Goal: Information Seeking & Learning: Learn about a topic

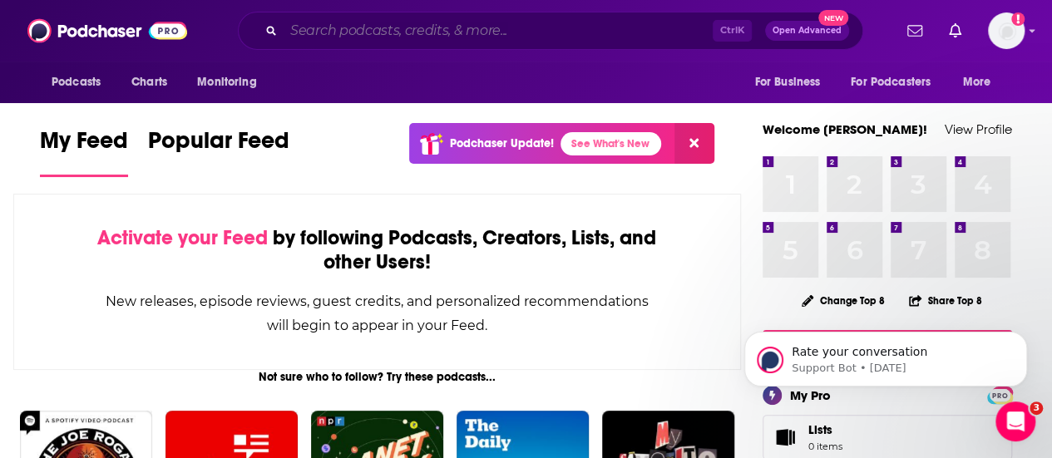
click at [419, 33] on input "Search podcasts, credits, & more..." at bounding box center [498, 30] width 429 height 27
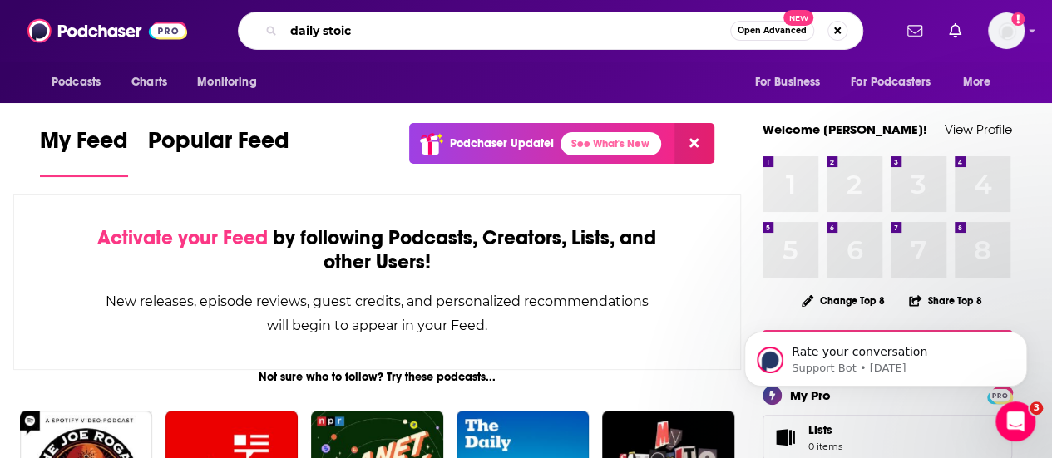
type input "daily stoic"
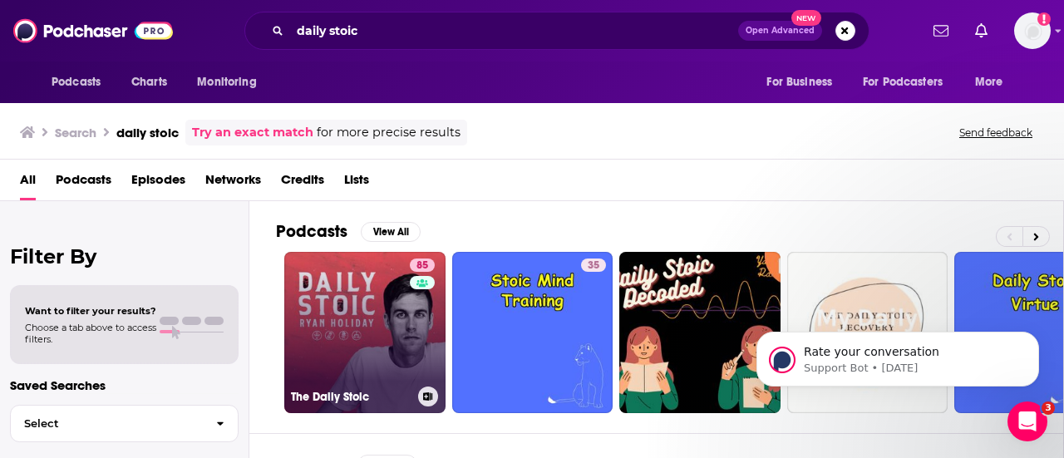
click at [348, 298] on link "85 The Daily Stoic" at bounding box center [364, 332] width 161 height 161
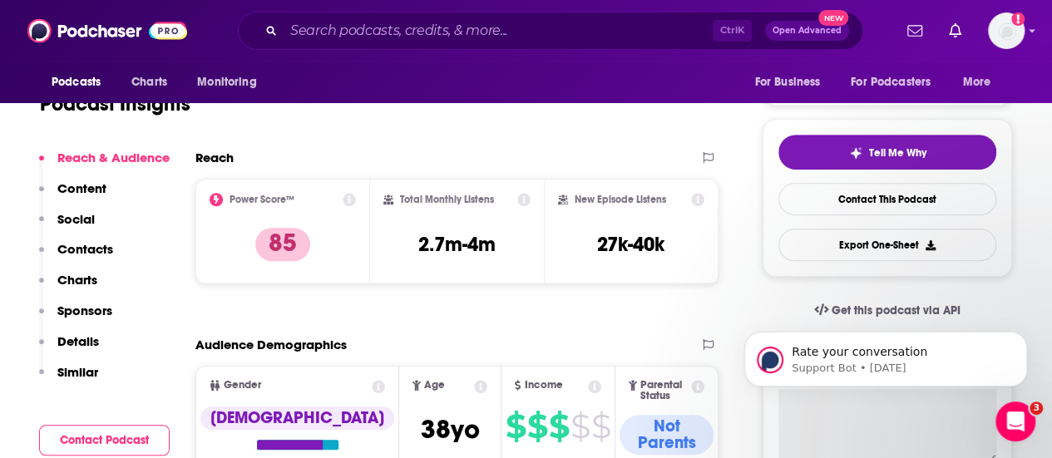
scroll to position [333, 0]
